Goal: Find specific fact

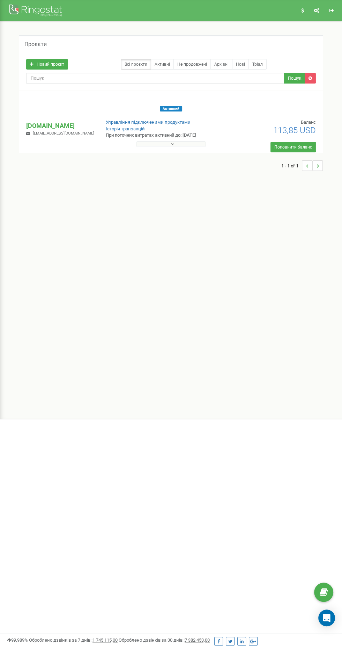
click at [168, 142] on button at bounding box center [171, 143] width 70 height 5
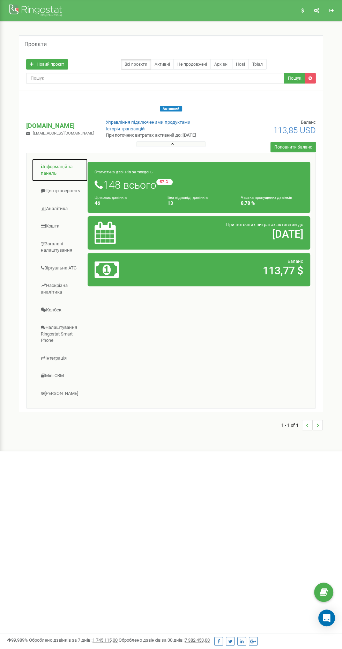
click at [73, 175] on link "Інформаційна панель" at bounding box center [60, 169] width 56 height 23
click at [66, 190] on link "Центр звернень" at bounding box center [60, 190] width 56 height 17
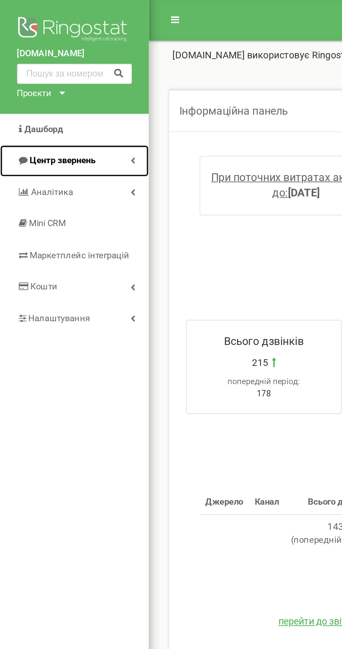
click at [39, 78] on link "Центр звернень" at bounding box center [38, 83] width 77 height 16
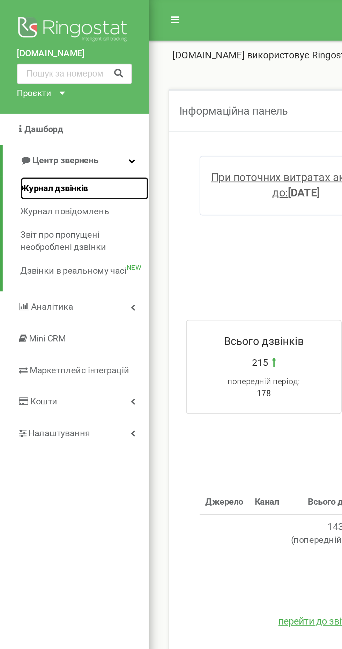
click at [36, 100] on span "Журнал дзвінків" at bounding box center [27, 97] width 35 height 7
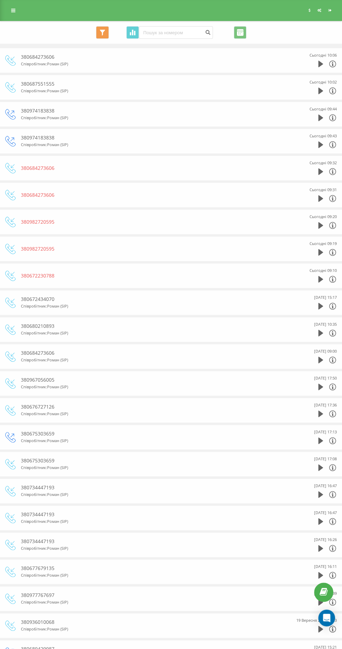
click at [249, 48] on div "380684273606 Співробітник : Роман (SIP) Сьогодні 10:06" at bounding box center [171, 60] width 332 height 24
click at [258, 30] on div "Всі дзвінки Основний Графік Експорт .csv .xls .xlsx 22.08.2025 - 22.09.2025" at bounding box center [171, 32] width 332 height 13
click at [242, 32] on input "22.08.2025 - 22.09.2025" at bounding box center [240, 32] width 13 height 13
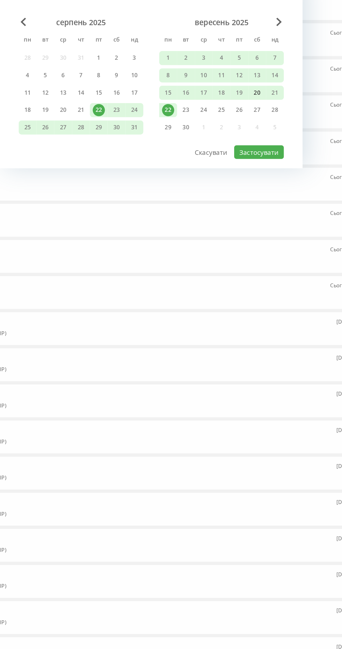
click at [255, 126] on div "20" at bounding box center [255, 126] width 9 height 9
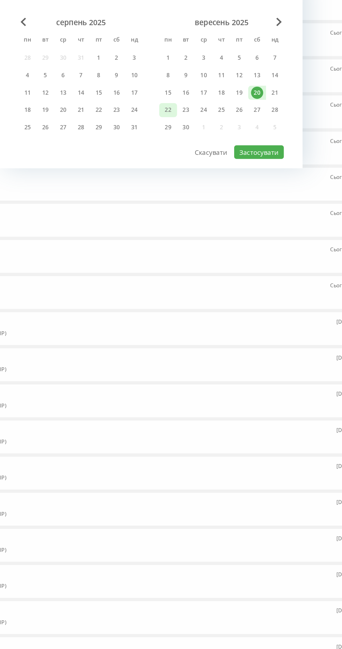
click at [189, 139] on div "22" at bounding box center [188, 139] width 9 height 9
click at [269, 169] on button "Застосувати" at bounding box center [256, 171] width 37 height 10
type input "20.09.2025 - 22.09.2025"
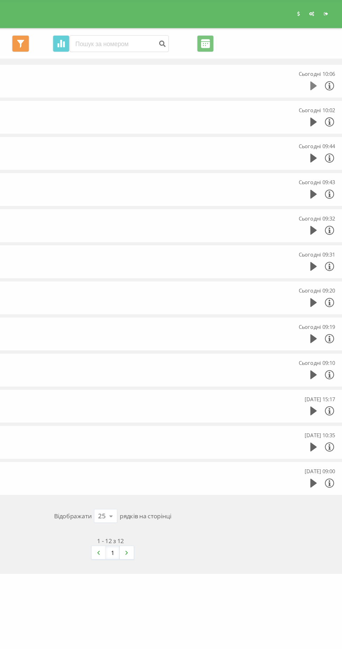
click at [319, 62] on icon at bounding box center [321, 64] width 5 height 7
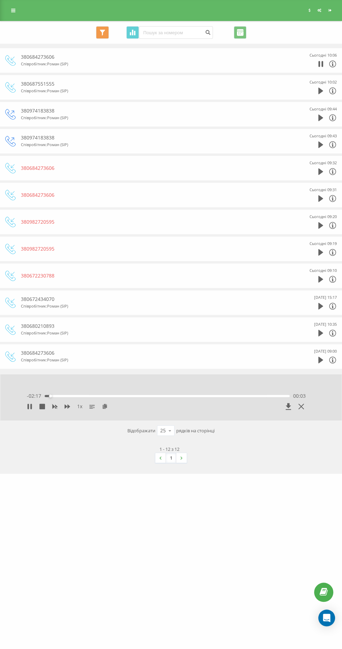
click at [310, 58] on div "Сьогодні 10:06" at bounding box center [323, 55] width 27 height 7
click at [333, 61] on icon at bounding box center [333, 63] width 7 height 7
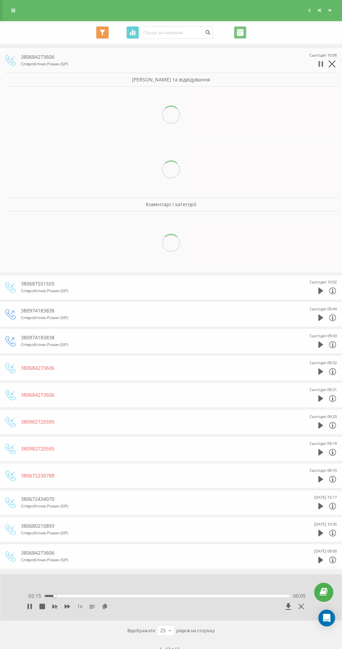
click at [319, 62] on icon at bounding box center [320, 64] width 2 height 6
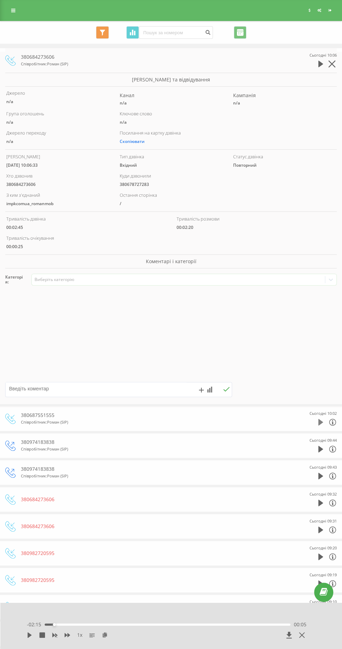
click at [319, 421] on icon at bounding box center [321, 422] width 5 height 7
click at [313, 437] on div "Сьогодні 09:44" at bounding box center [323, 440] width 27 height 7
click at [321, 446] on icon at bounding box center [321, 449] width 5 height 7
click at [301, 56] on div "Сьогодні 10:06" at bounding box center [316, 60] width 42 height 17
click at [308, 55] on div "Сьогодні 10:06" at bounding box center [316, 60] width 42 height 17
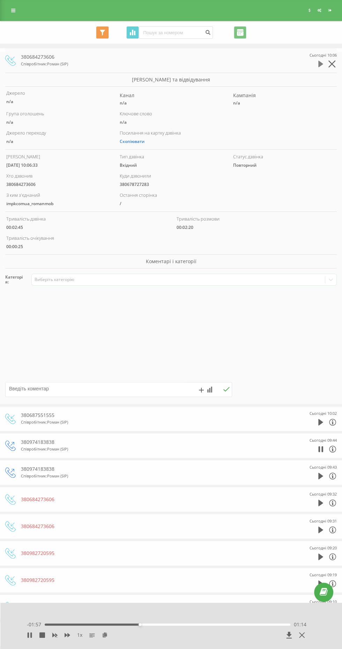
click at [319, 63] on icon at bounding box center [321, 64] width 5 height 7
click at [310, 544] on div "Сьогодні 09:20" at bounding box center [323, 547] width 27 height 7
click at [309, 550] on div "Сьогодні 09:20" at bounding box center [316, 552] width 42 height 17
click at [321, 553] on icon at bounding box center [321, 556] width 5 height 7
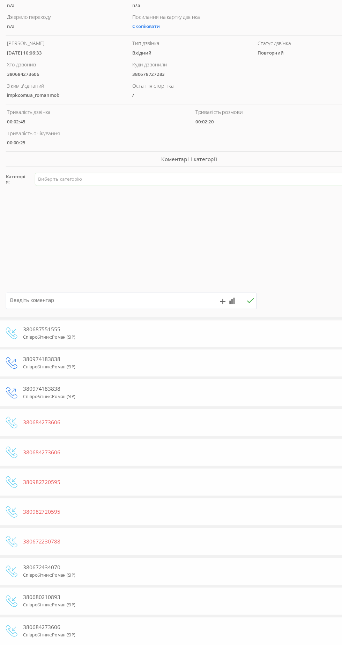
scroll to position [61, 0]
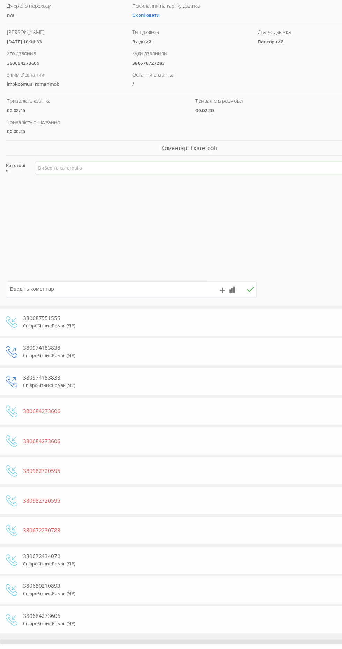
click at [52, 539] on div "380672230788" at bounding box center [156, 545] width 271 height 17
click at [39, 542] on div "380672230788" at bounding box center [156, 545] width 271 height 7
click at [35, 549] on div "380672230788" at bounding box center [156, 545] width 271 height 17
click at [43, 534] on div "380672230788 Сьогодні 09:10" at bounding box center [171, 546] width 332 height 24
click at [46, 537] on div "380672230788" at bounding box center [156, 545] width 271 height 17
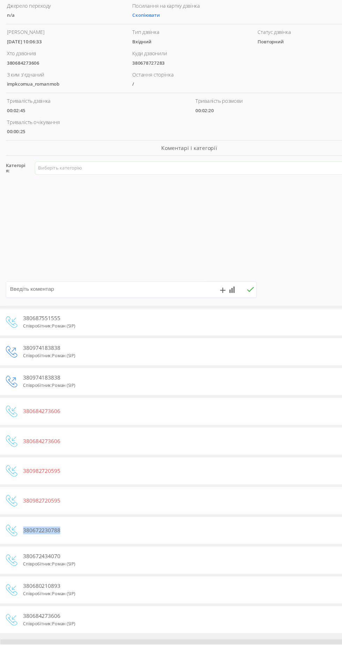
copy div "380672230788"
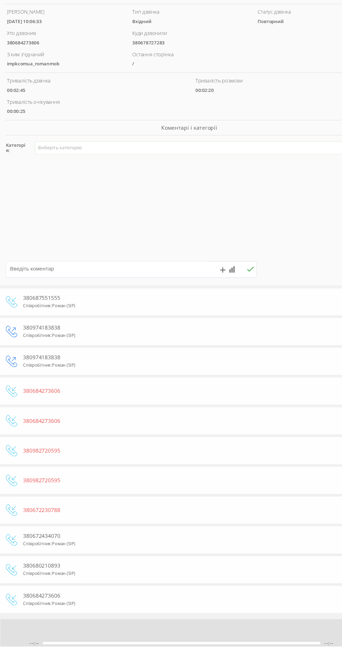
scroll to position [111, 0]
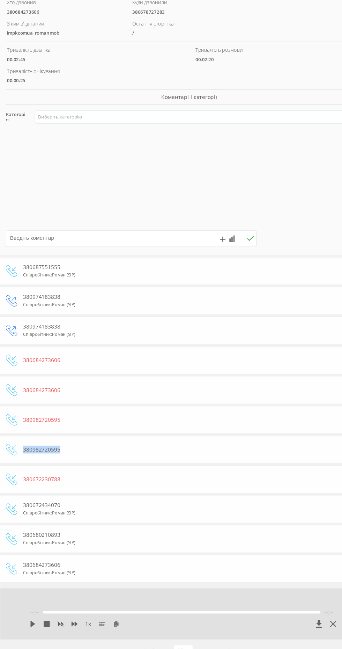
copy div "380982720595"
copy div "380672230788"
